Goal: Task Accomplishment & Management: Use online tool/utility

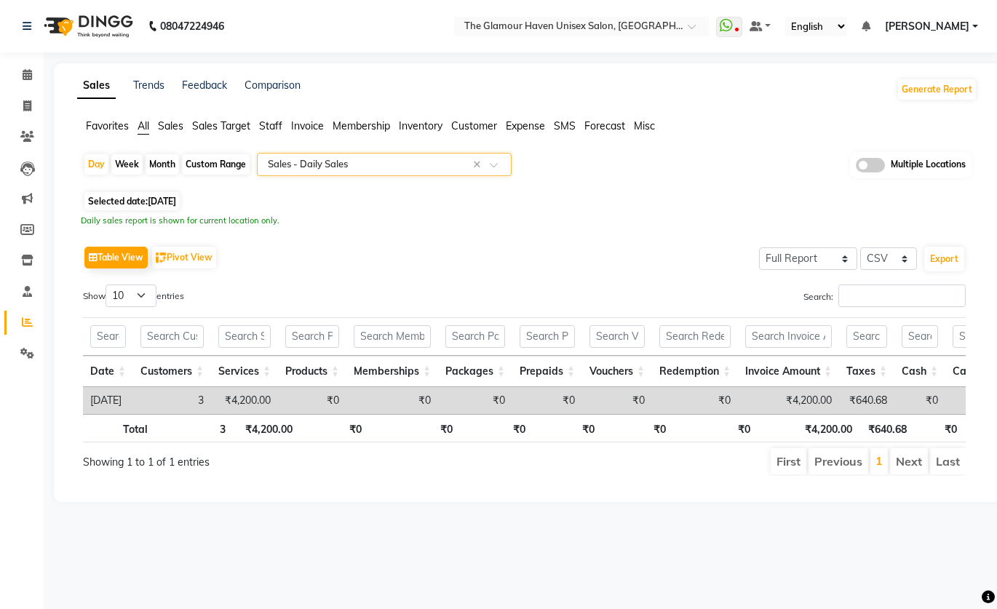
select select "full_report"
select select "csv"
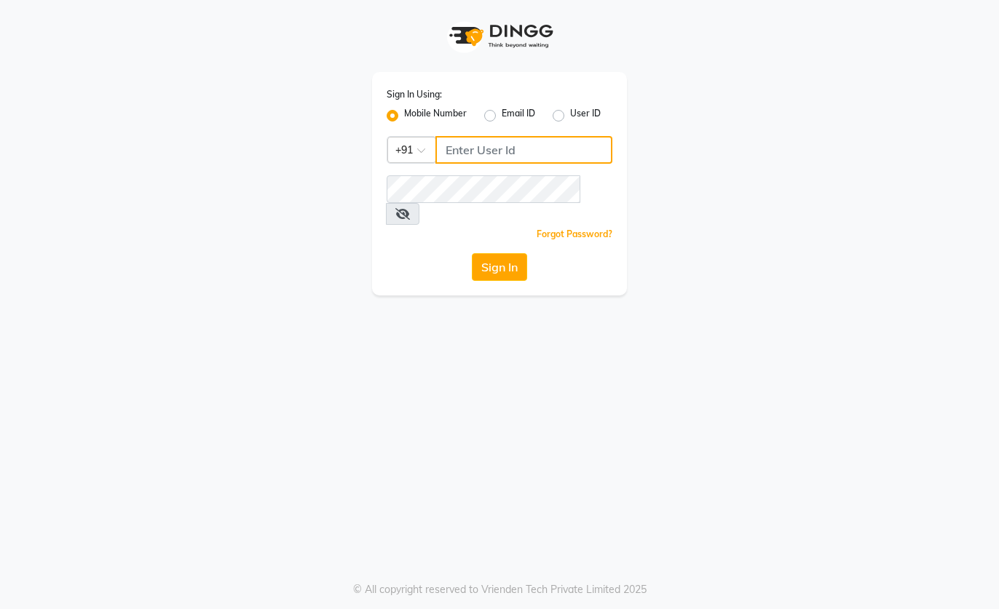
click at [514, 142] on input "Username" at bounding box center [523, 150] width 177 height 28
type input "9820855876"
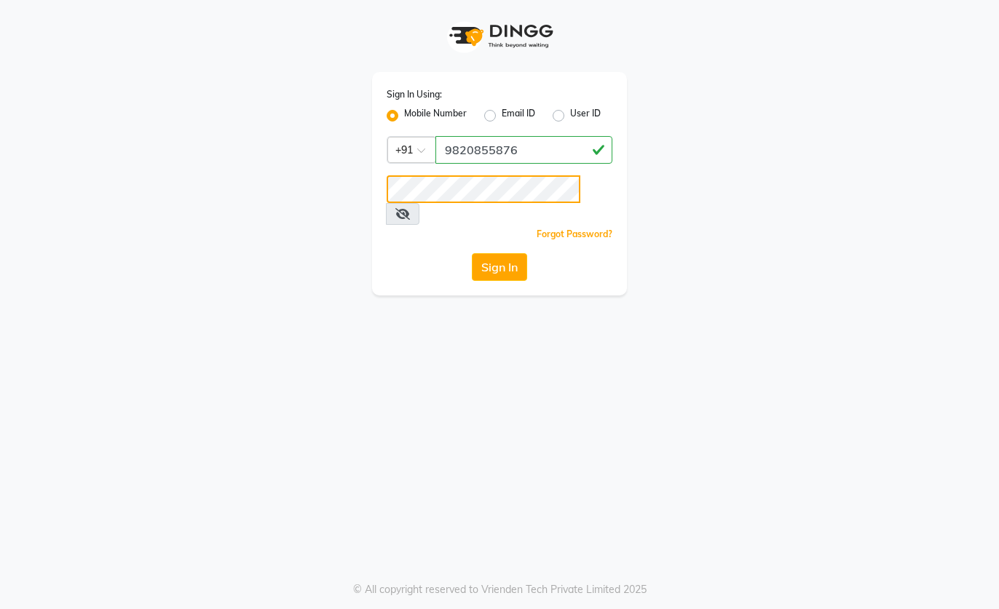
click at [472, 253] on button "Sign In" at bounding box center [499, 267] width 55 height 28
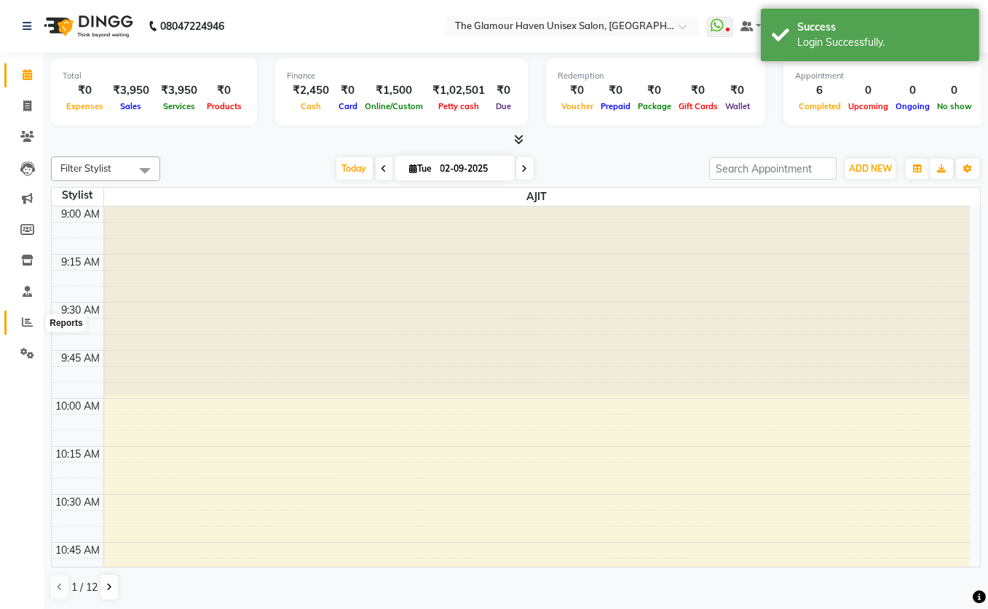
click at [27, 324] on icon at bounding box center [27, 322] width 11 height 11
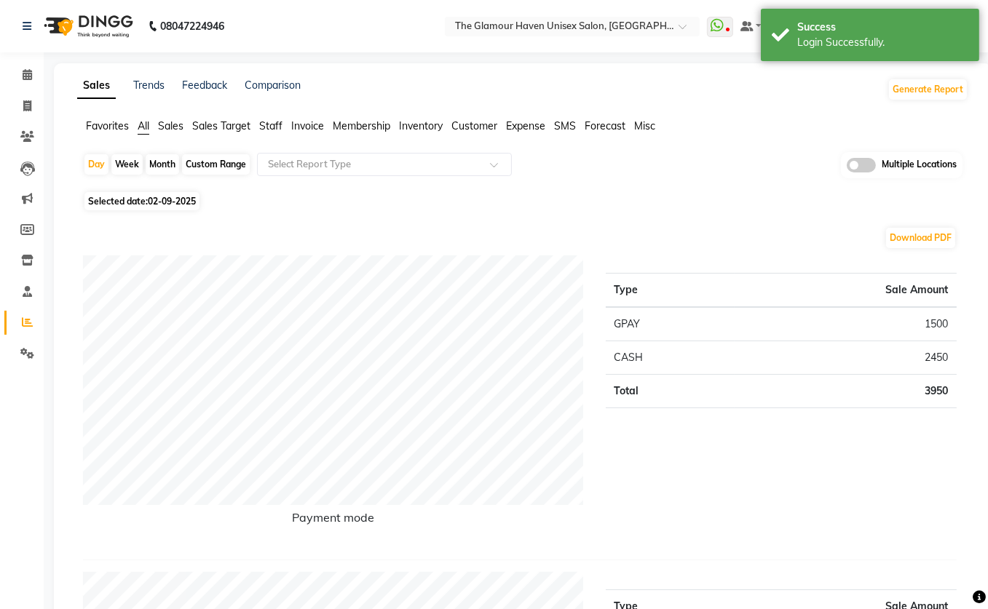
click at [170, 124] on span "Sales" at bounding box center [170, 125] width 25 height 13
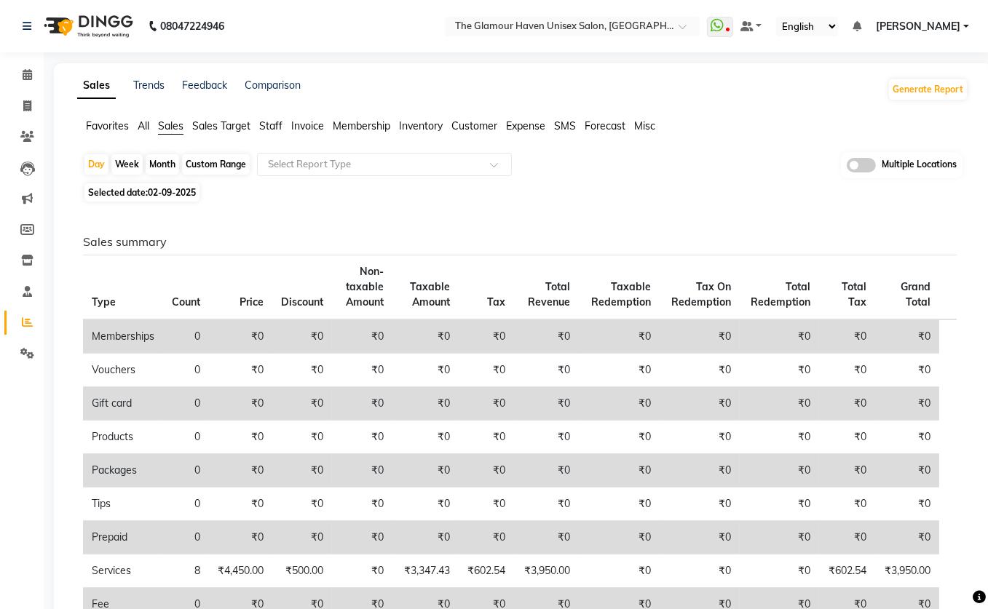
click at [163, 170] on div "Month" at bounding box center [162, 164] width 33 height 20
select select "9"
select select "2025"
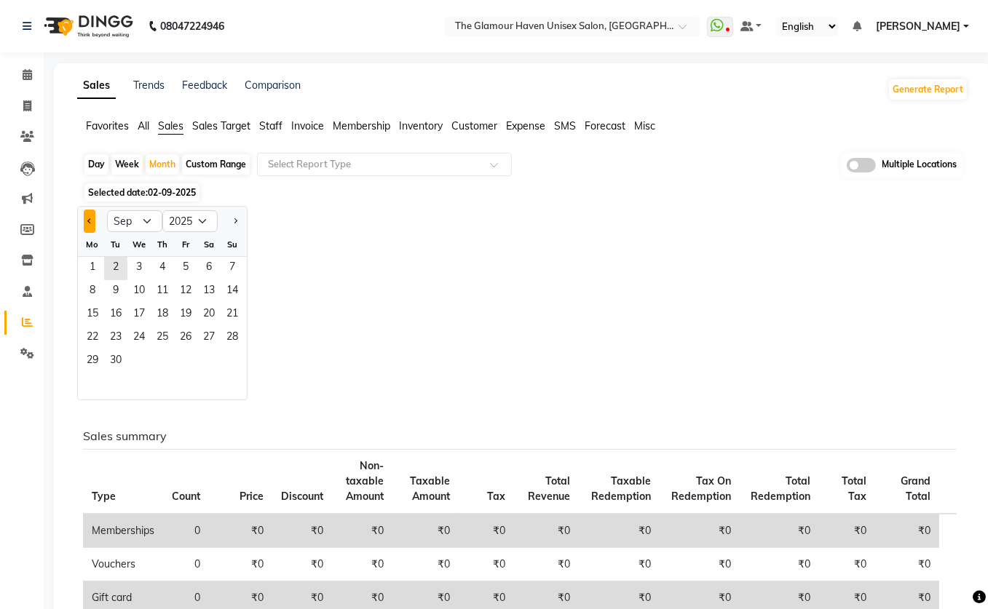
click at [90, 221] on span "Previous month" at bounding box center [89, 220] width 5 height 5
select select "8"
click at [191, 267] on span "1" at bounding box center [185, 268] width 23 height 23
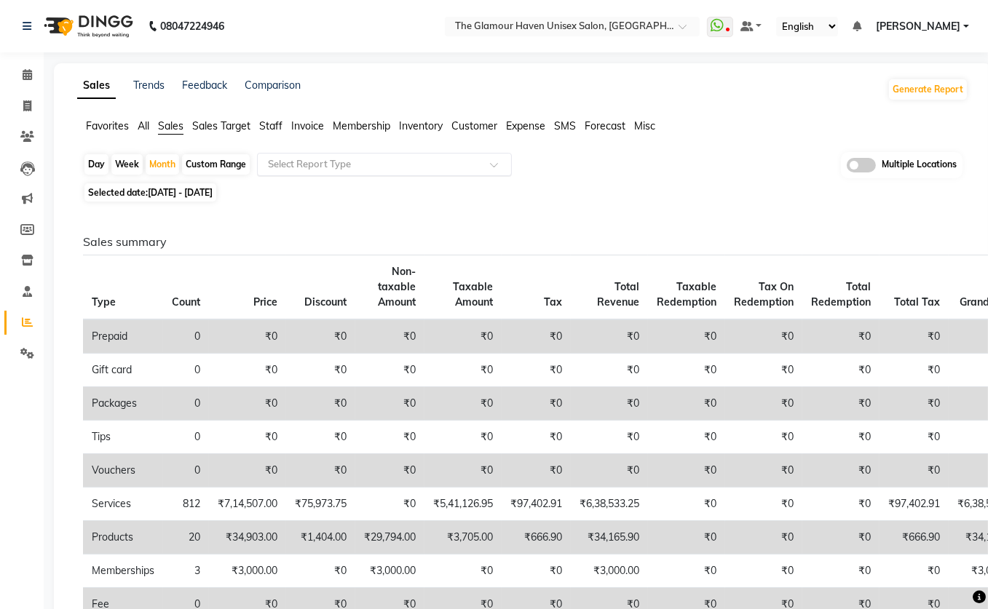
click at [489, 165] on div at bounding box center [384, 164] width 253 height 15
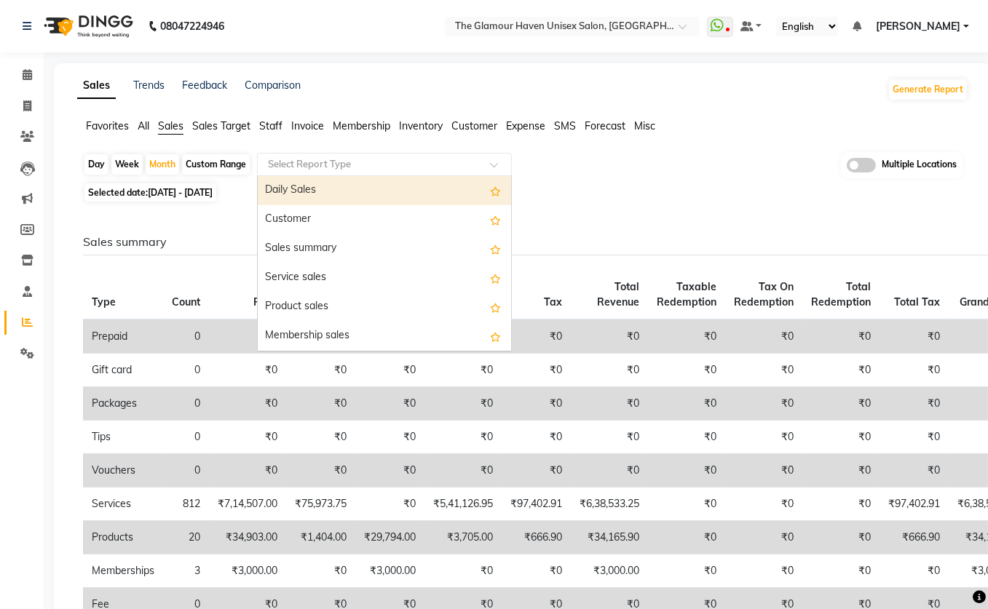
click at [329, 192] on div "Daily Sales" at bounding box center [384, 190] width 253 height 29
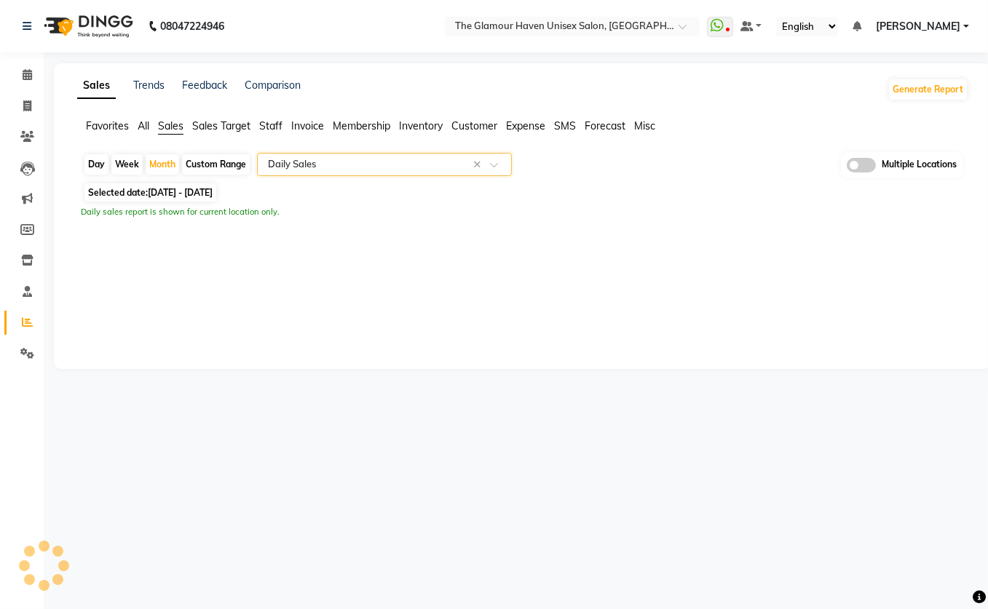
select select "full_report"
select select "csv"
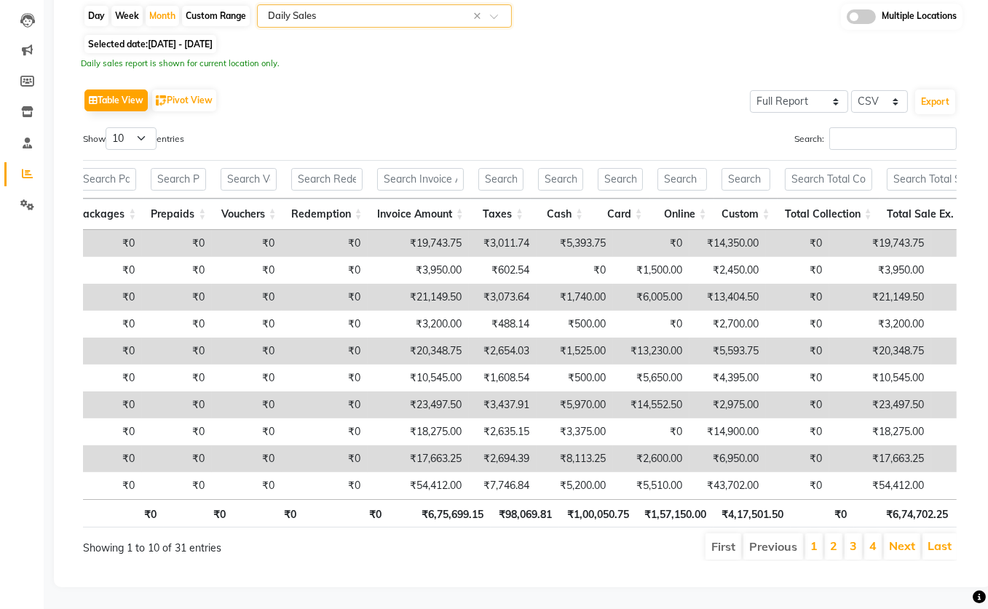
click at [368, 100] on div "Table View Pivot View Select Full Report Filtered Report Select CSV PDF Export …" at bounding box center [520, 323] width 874 height 476
